Goal: Check status: Check status

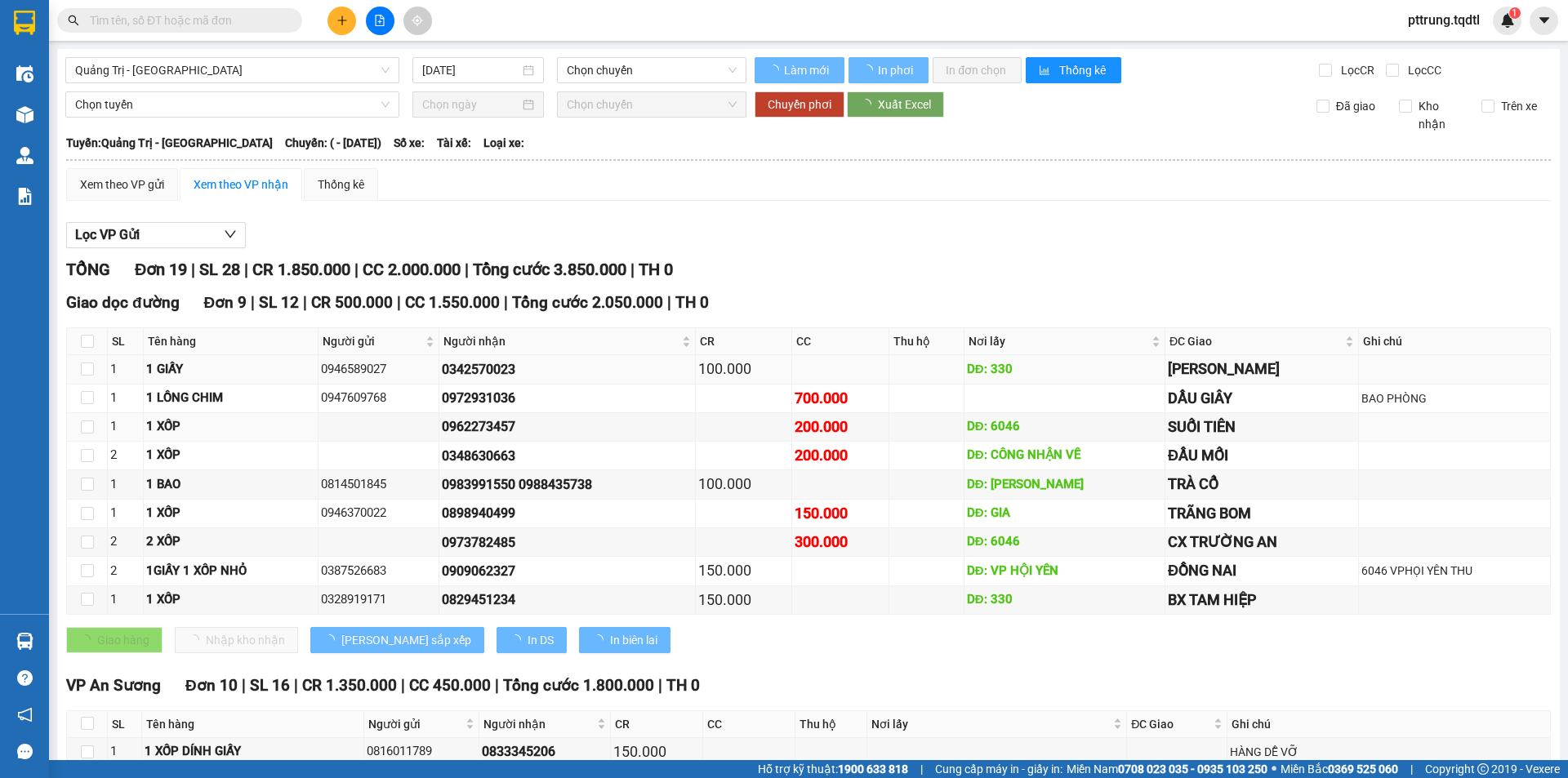
type input "[DATE]"
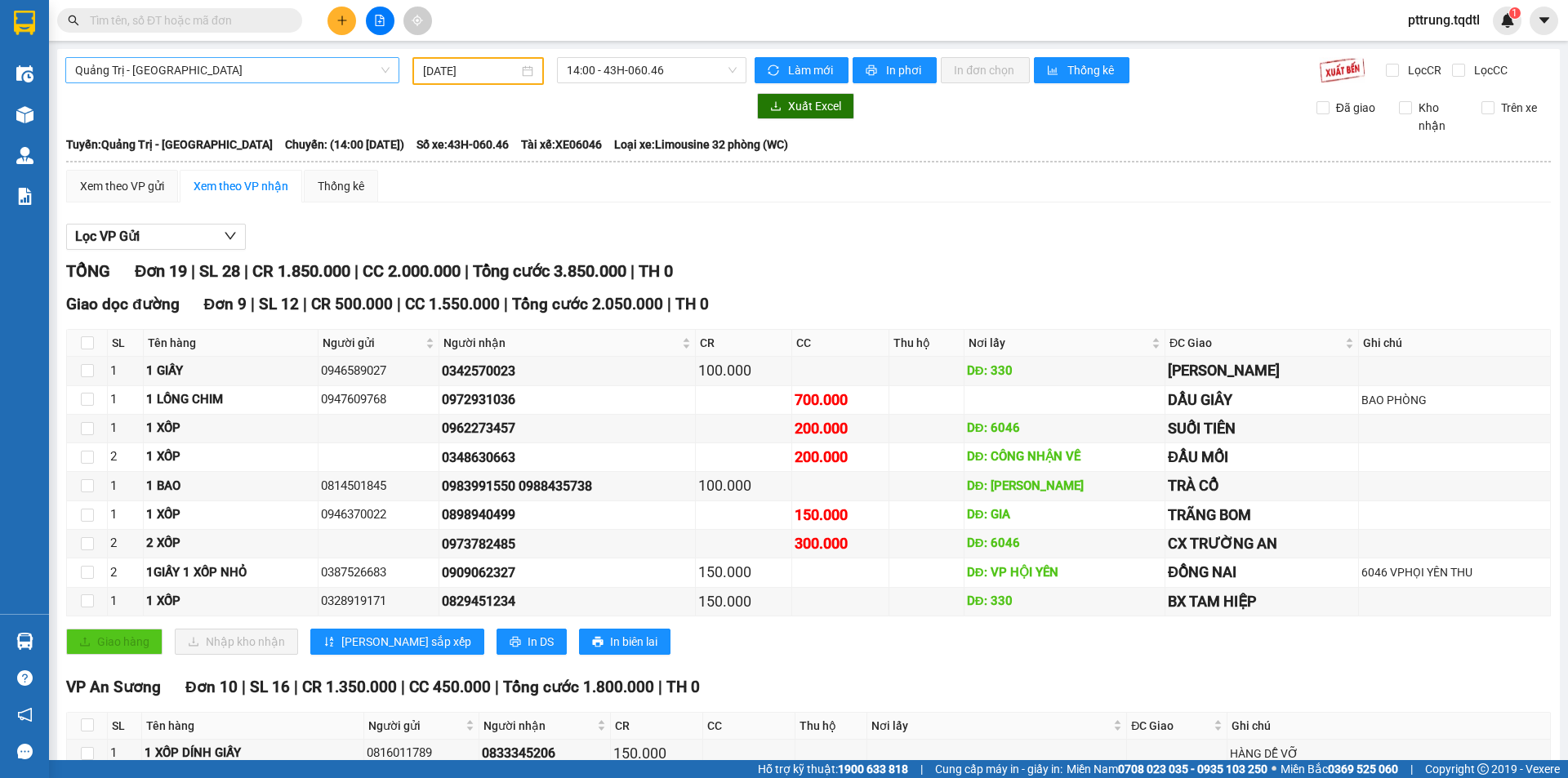
click at [310, 82] on div "Quảng Trị - [GEOGRAPHIC_DATA]" at bounding box center [232, 70] width 334 height 26
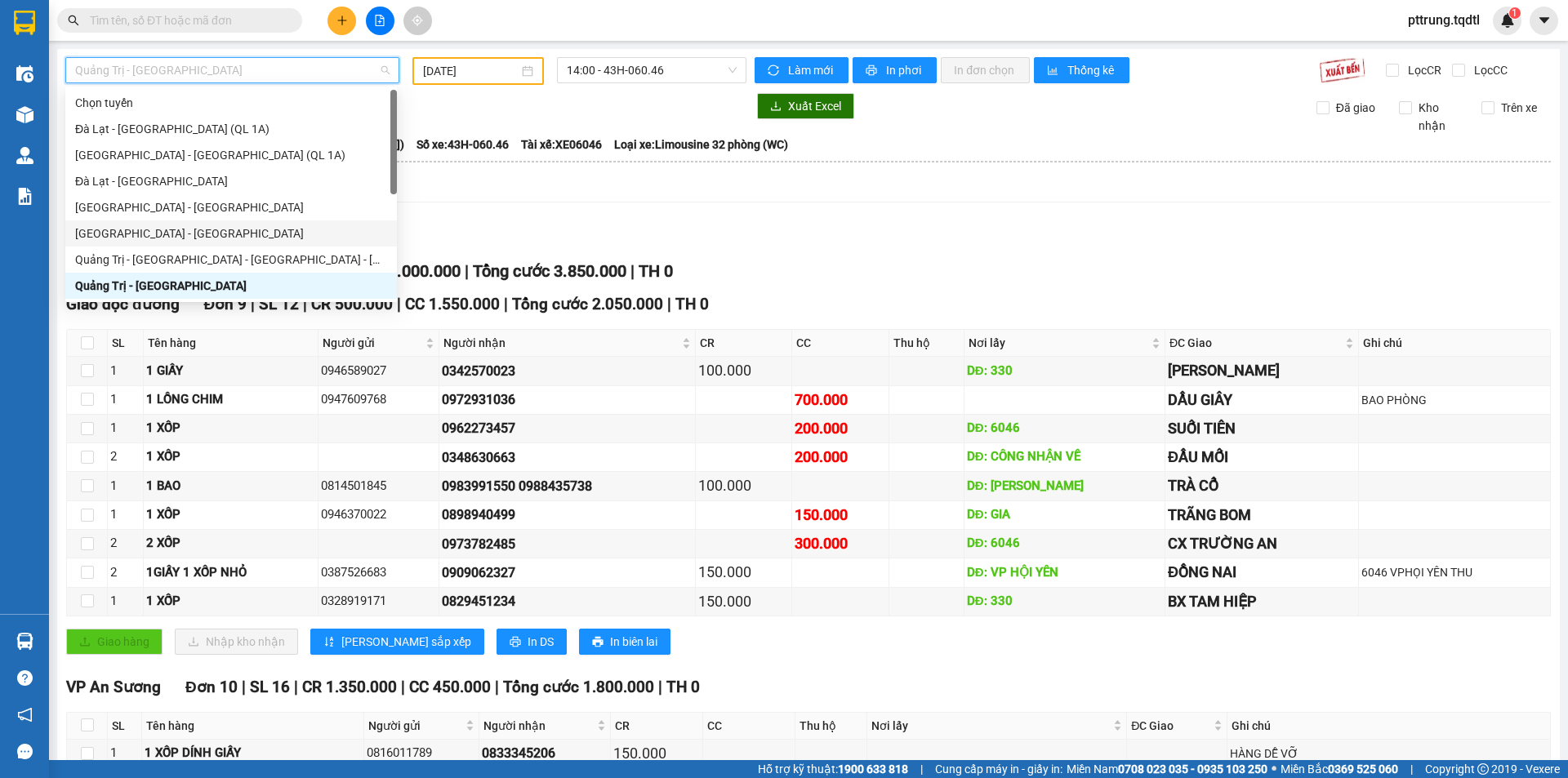
click at [195, 225] on div "[GEOGRAPHIC_DATA] - [GEOGRAPHIC_DATA]" at bounding box center [230, 233] width 312 height 18
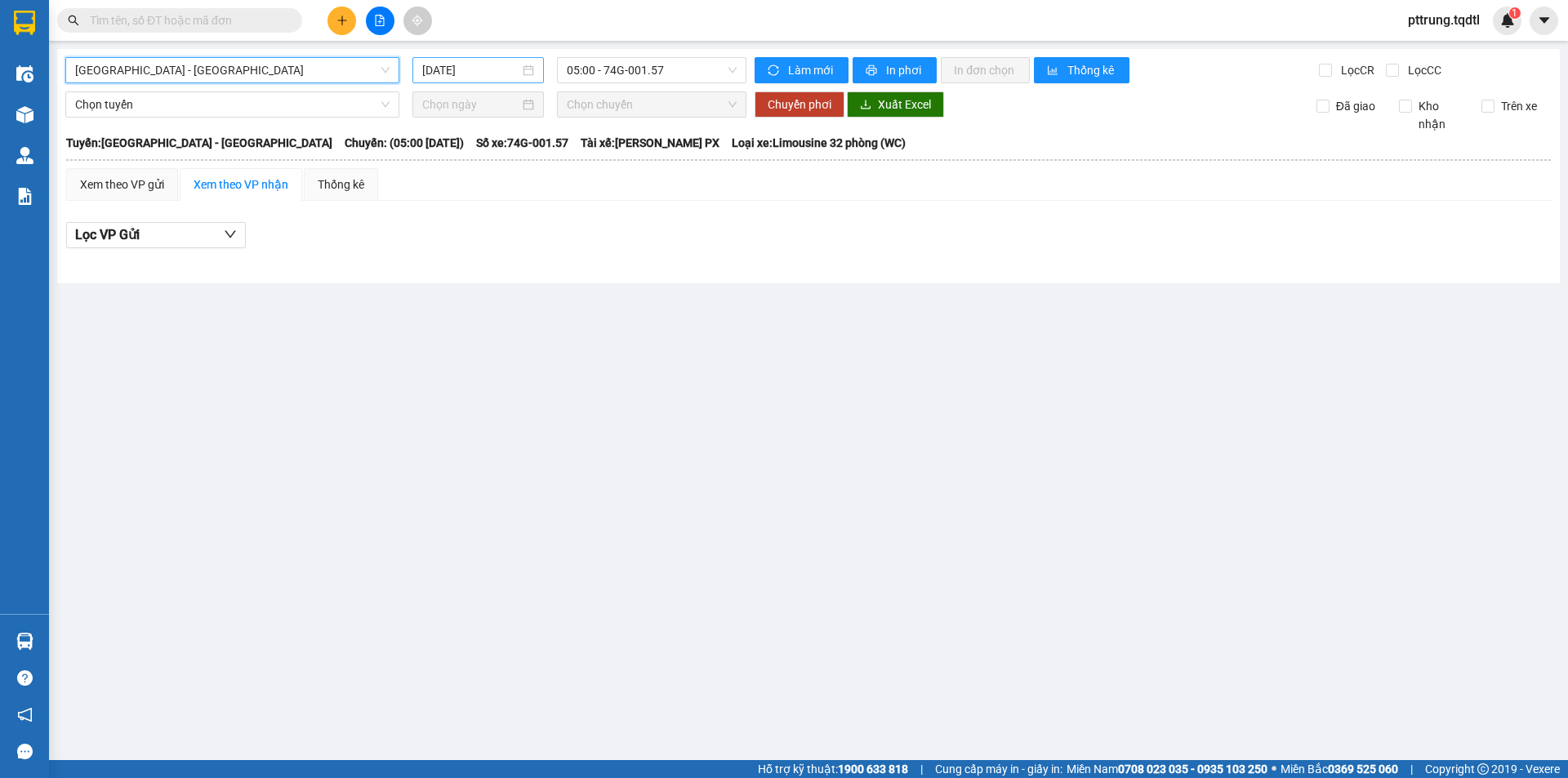
click at [452, 69] on input "[DATE]" at bounding box center [471, 69] width 97 height 18
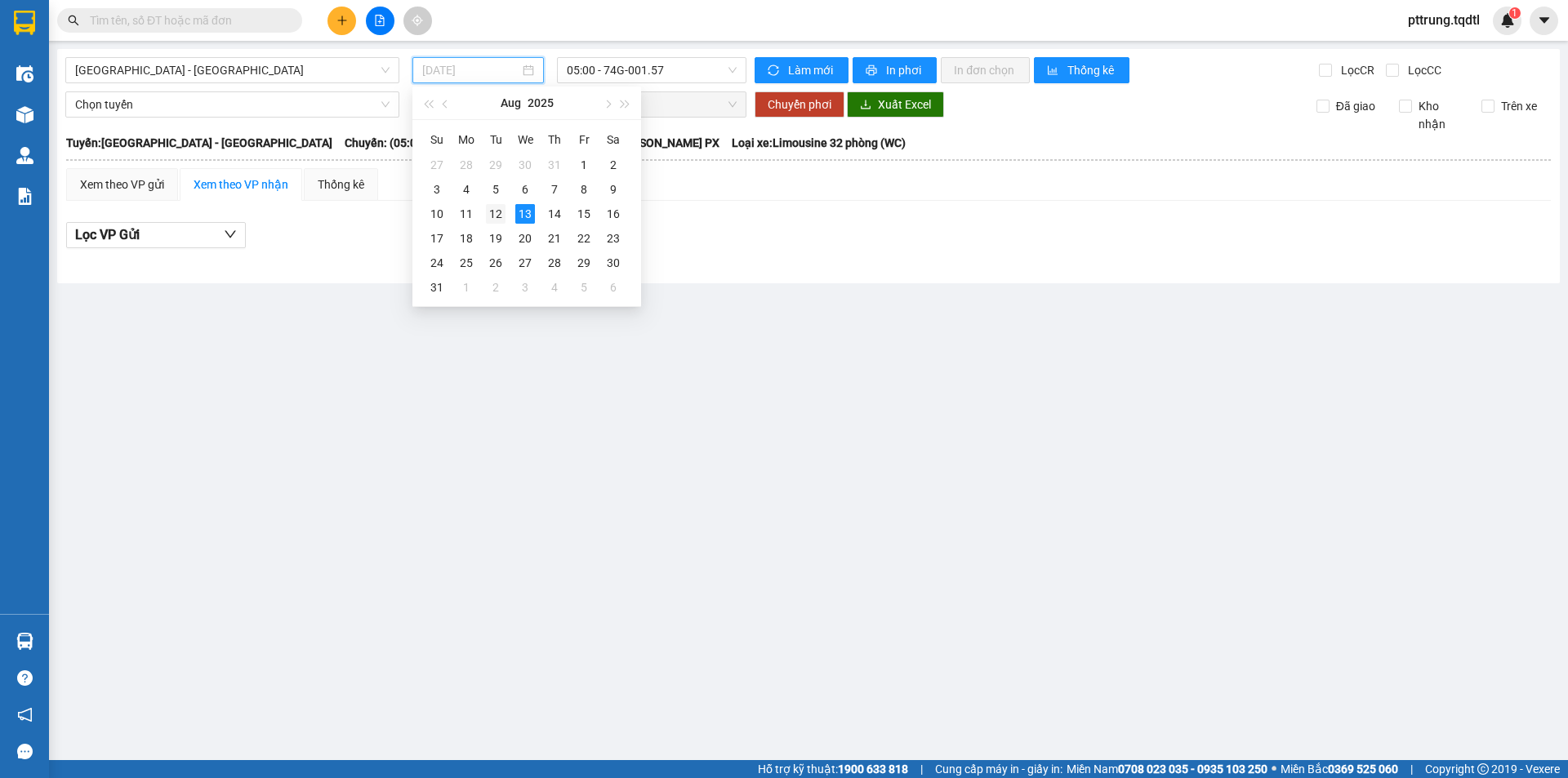
click at [491, 220] on div "12" at bounding box center [496, 213] width 20 height 20
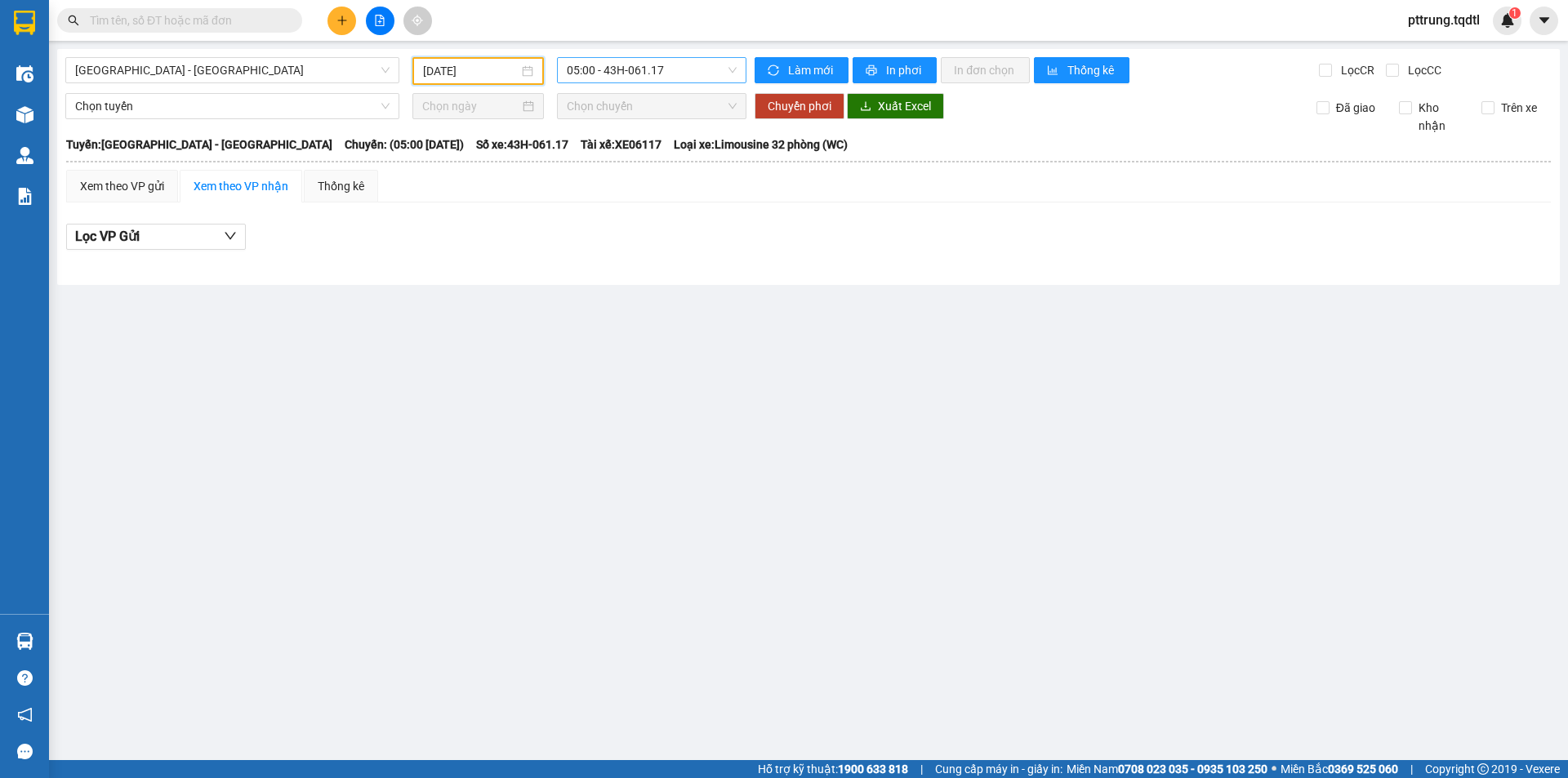
click at [620, 67] on span "05:00 - 43H-061.17" at bounding box center [651, 70] width 170 height 24
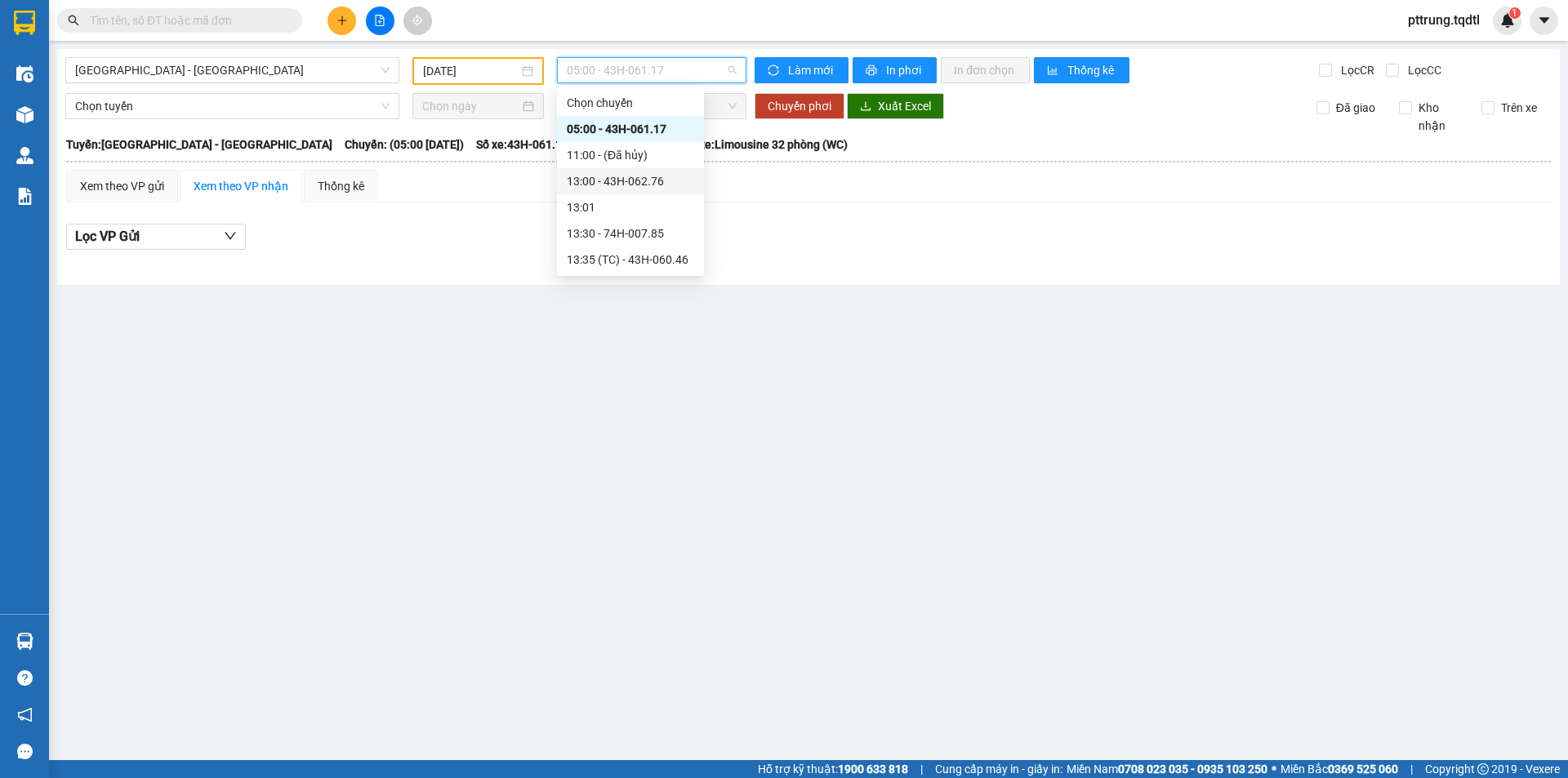
click at [419, 72] on div "[DATE]" at bounding box center [478, 71] width 131 height 28
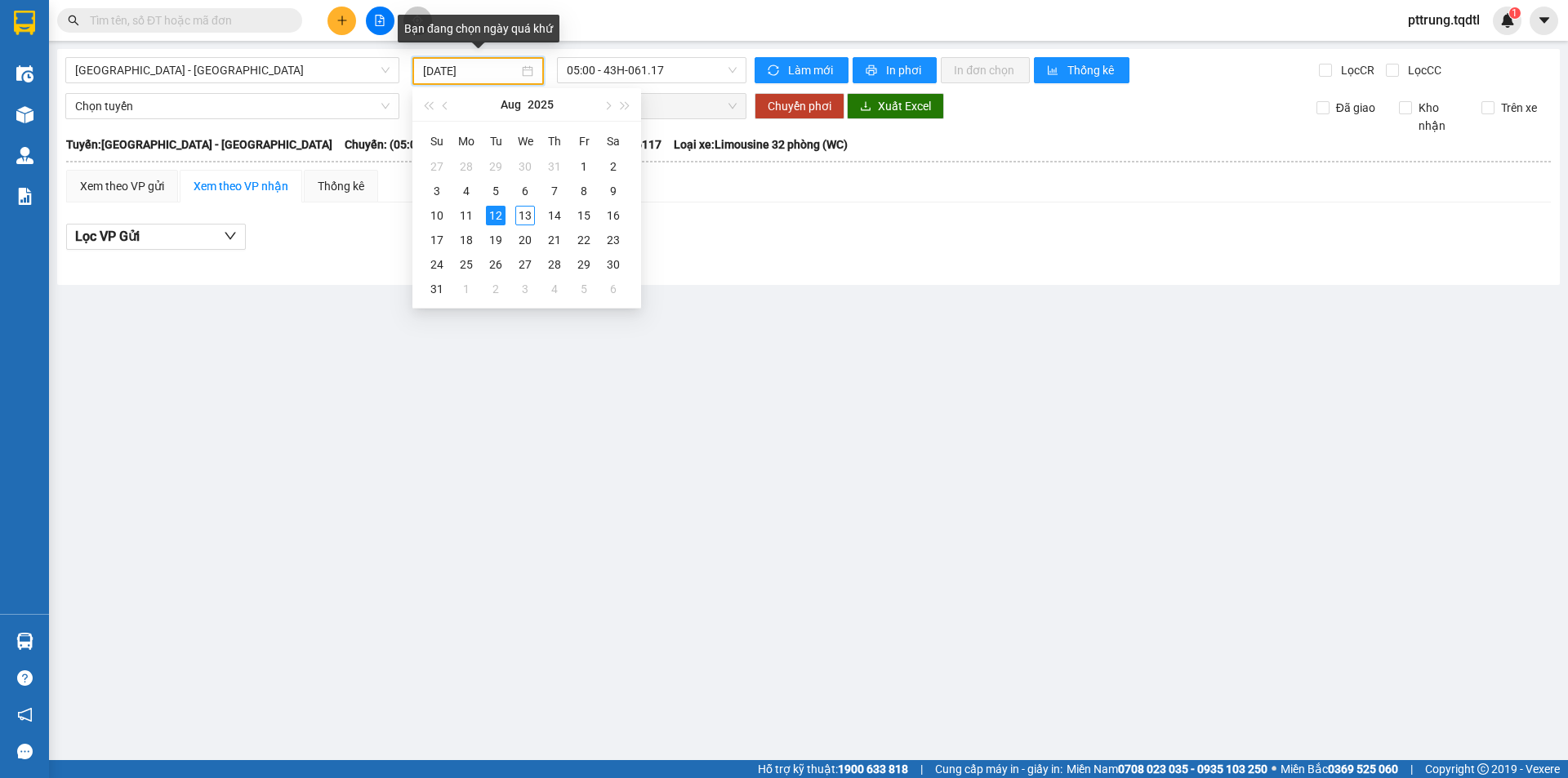
click at [444, 83] on div "[DATE]" at bounding box center [478, 71] width 131 height 28
click at [461, 220] on div "11" at bounding box center [466, 215] width 20 height 20
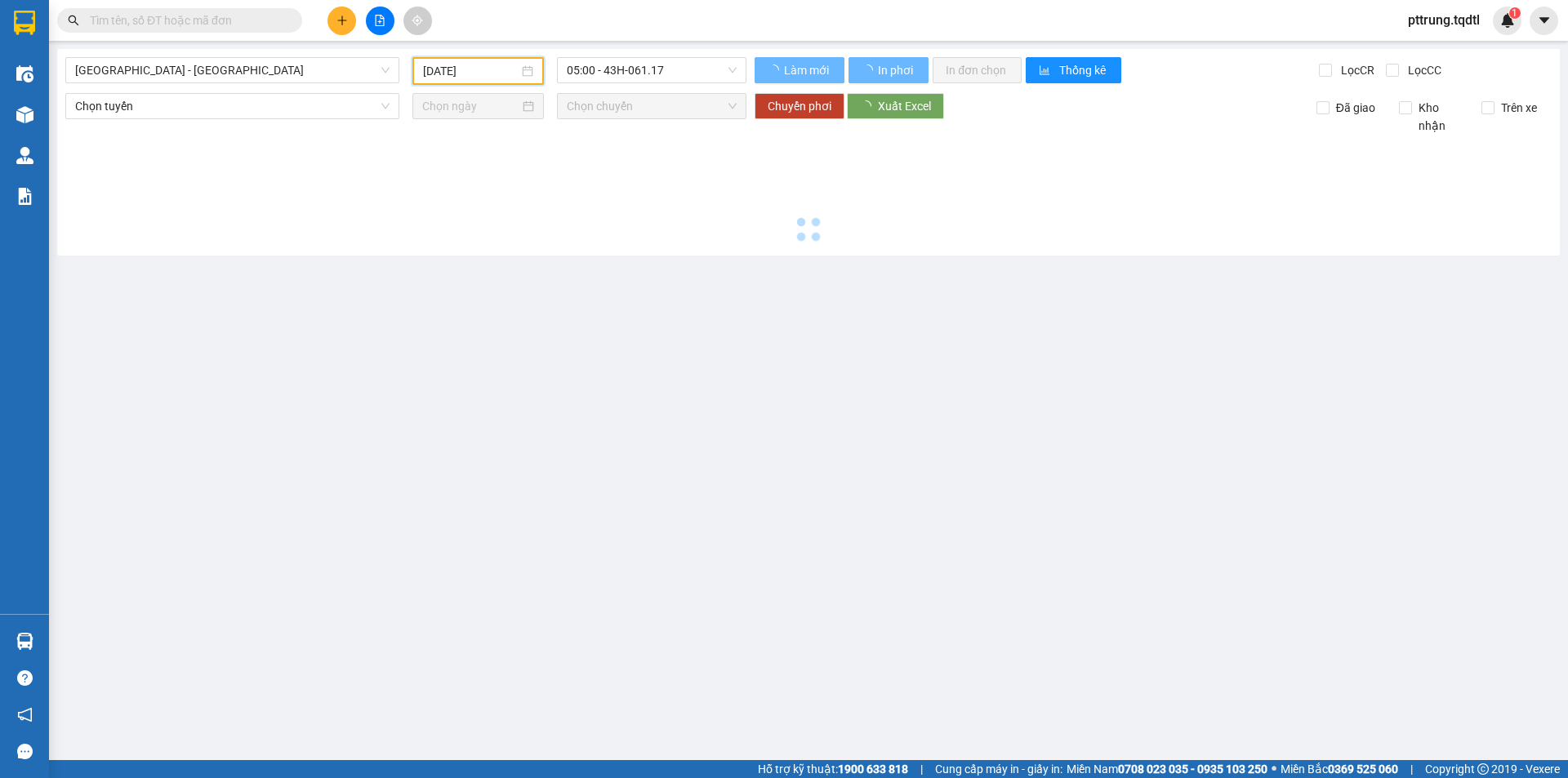
type input "[DATE]"
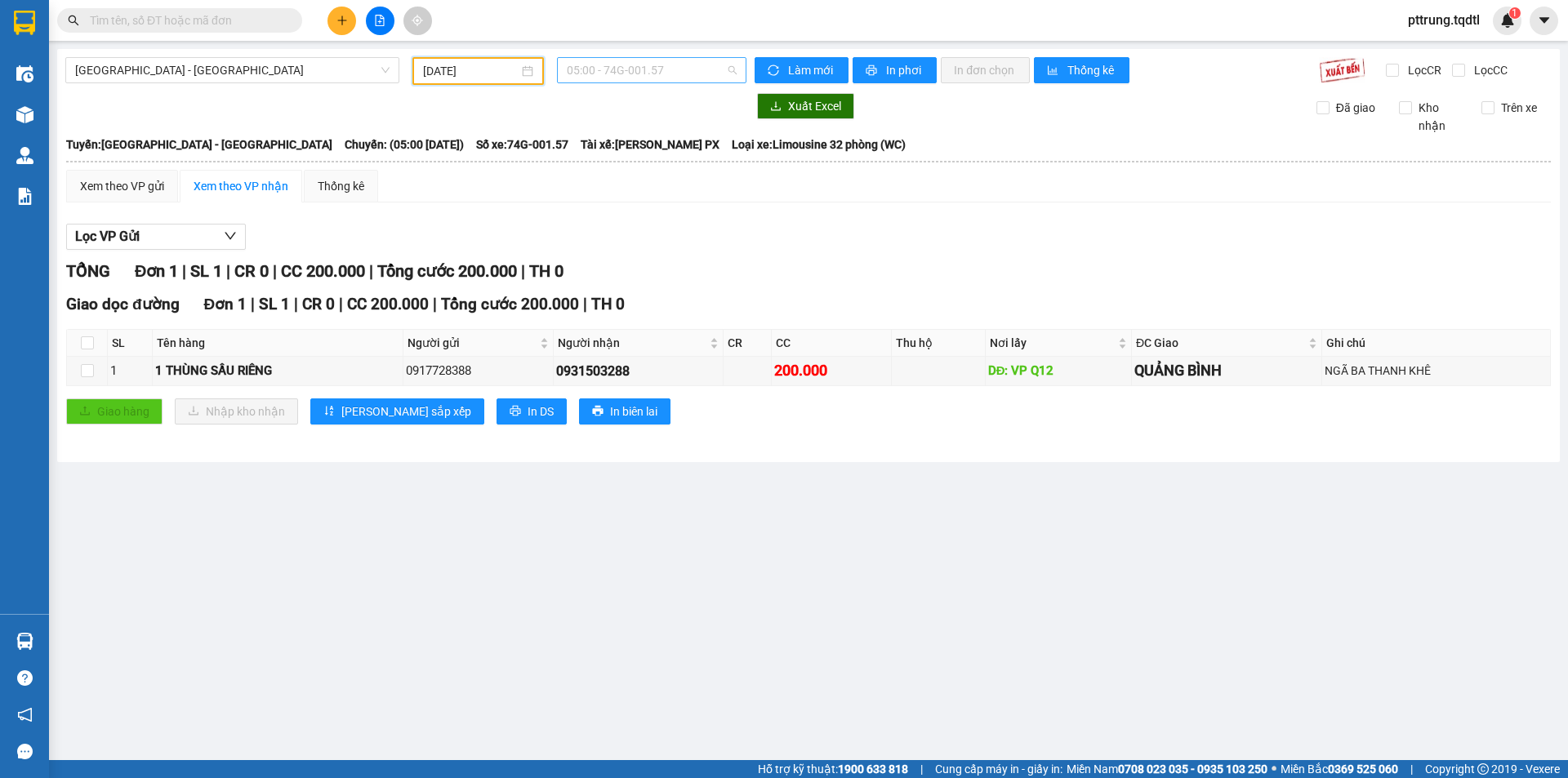
click at [601, 77] on span "05:00 - 74G-001.57" at bounding box center [651, 70] width 170 height 24
click at [909, 347] on th "Thu hộ" at bounding box center [938, 343] width 93 height 27
click at [697, 78] on span "05:00 - 74G-001.57" at bounding box center [651, 70] width 170 height 24
click at [662, 157] on div "11:00 - 74F-000.34" at bounding box center [630, 154] width 127 height 18
